Goal: Task Accomplishment & Management: Manage account settings

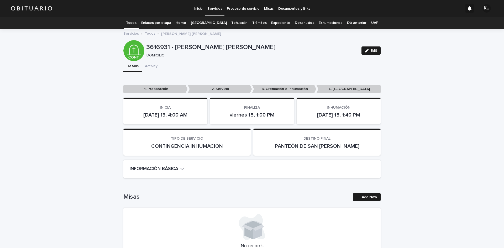
click at [212, 8] on p "Servicios" at bounding box center [214, 5] width 15 height 11
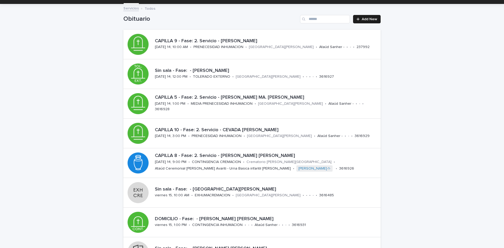
scroll to position [8, 0]
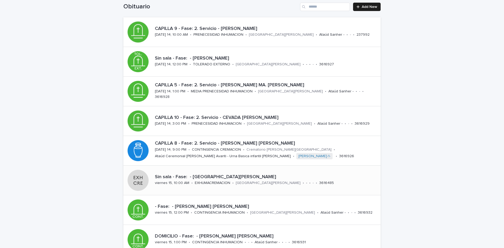
scroll to position [41, 0]
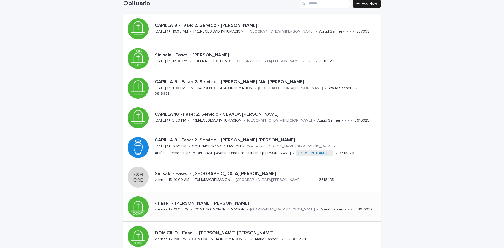
click at [327, 197] on div "- Fase: - DOMINGUEZ ROMERO MARIA EUGENIA OCOTLAN viernes 15, 12:00 PM • CONTING…" at bounding box center [251, 206] width 257 height 29
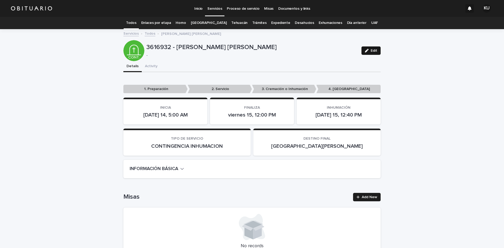
click at [370, 51] on span "Edit" at bounding box center [373, 51] width 7 height 4
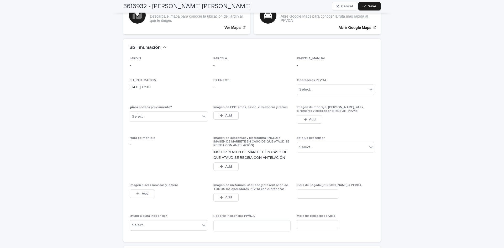
scroll to position [1260, 0]
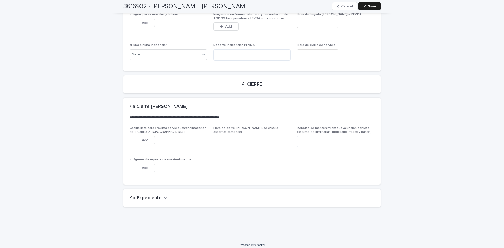
click at [164, 195] on icon "button" at bounding box center [166, 197] width 4 height 5
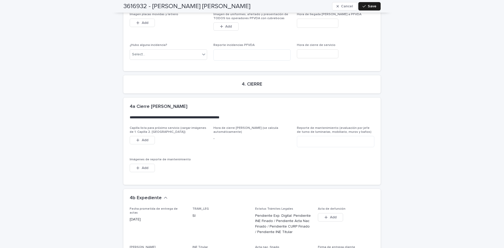
scroll to position [1436, 0]
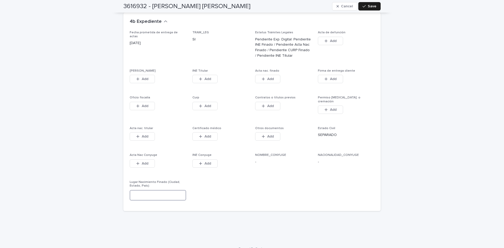
click at [155, 190] on input at bounding box center [158, 195] width 56 height 10
type input "*"
type input "**********"
click at [368, 5] on span "Save" at bounding box center [371, 6] width 9 height 4
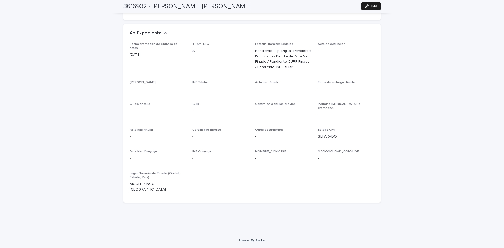
scroll to position [1299, 0]
